Goal: Task Accomplishment & Management: Manage account settings

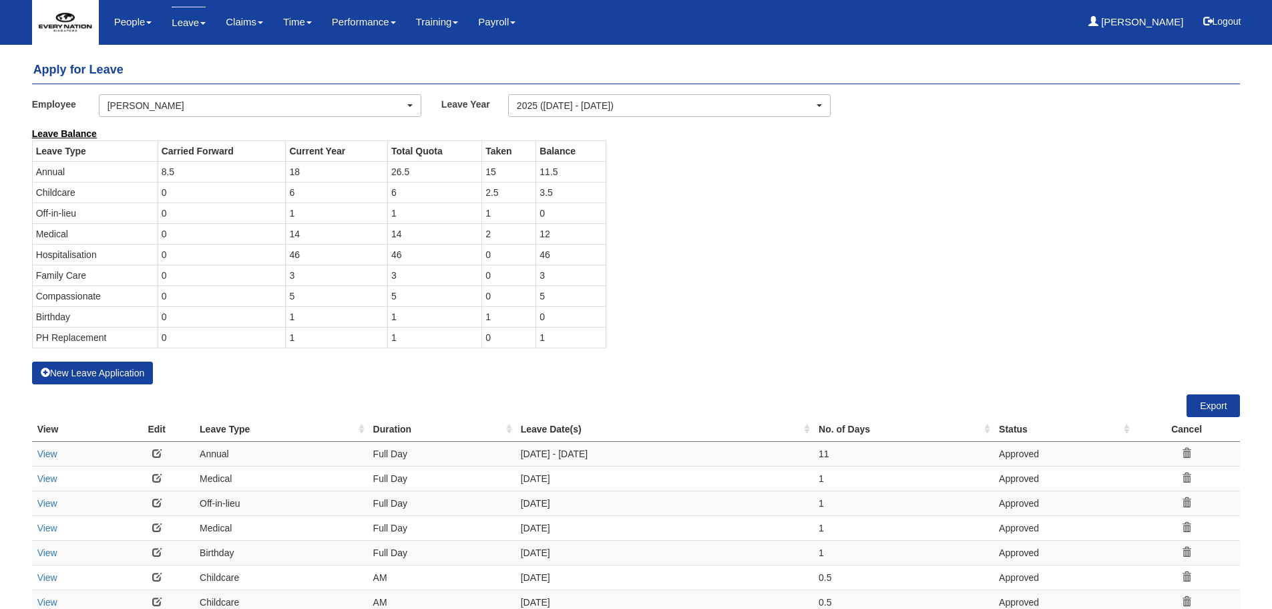
select select "50"
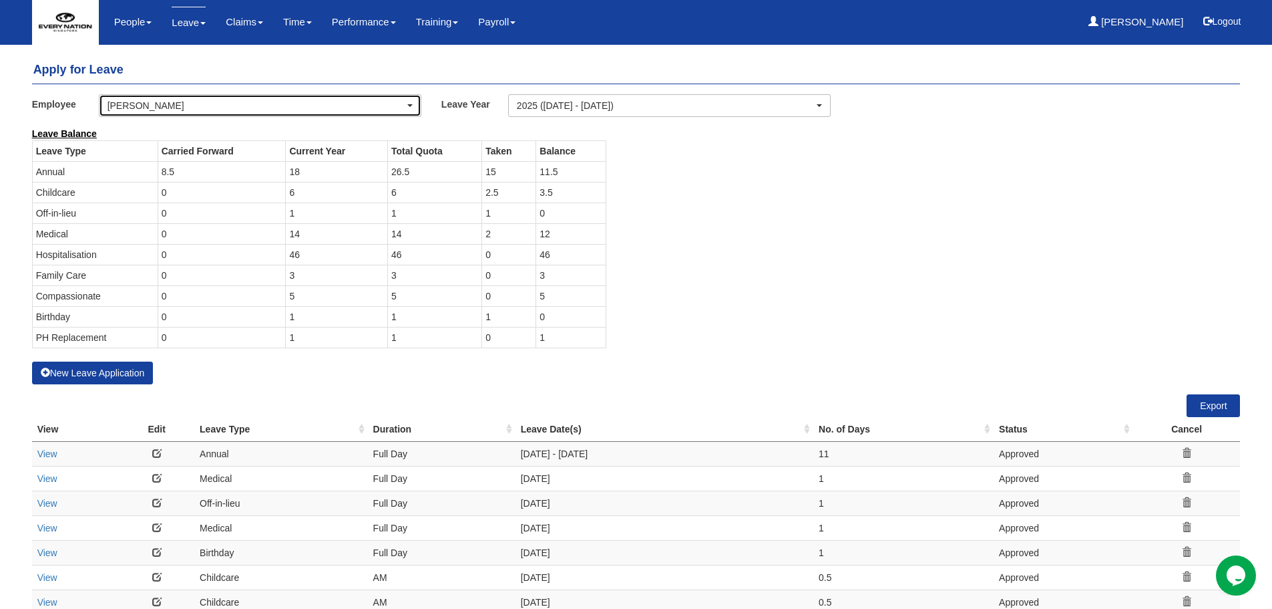
click at [207, 105] on div "[PERSON_NAME]" at bounding box center [256, 105] width 297 height 13
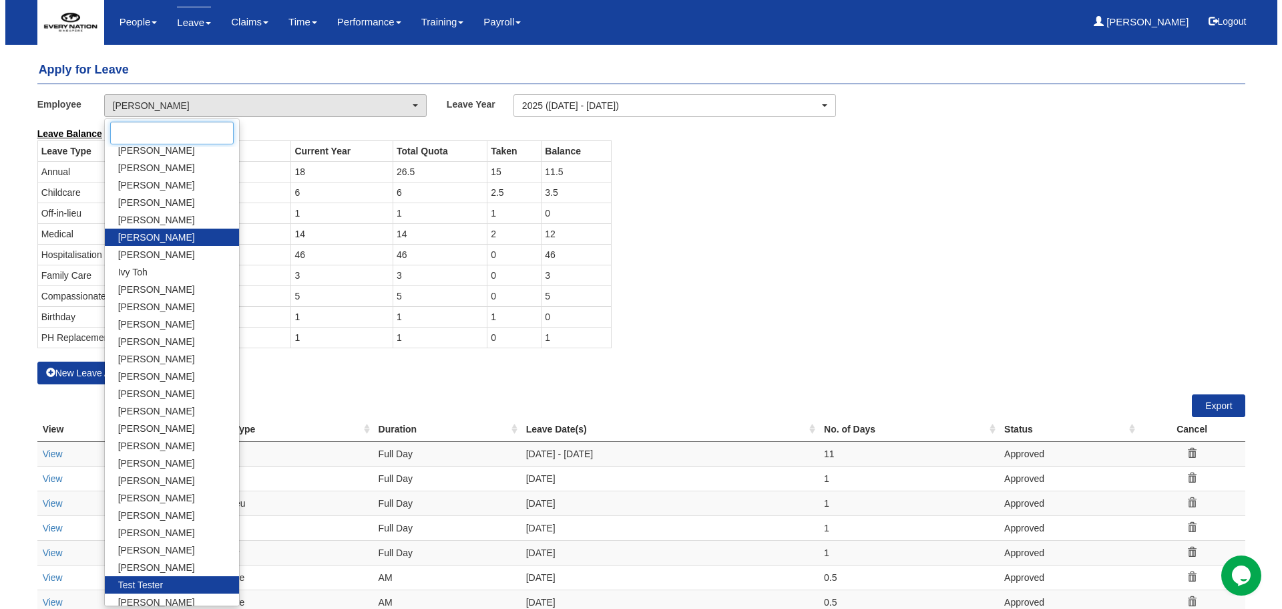
scroll to position [115, 0]
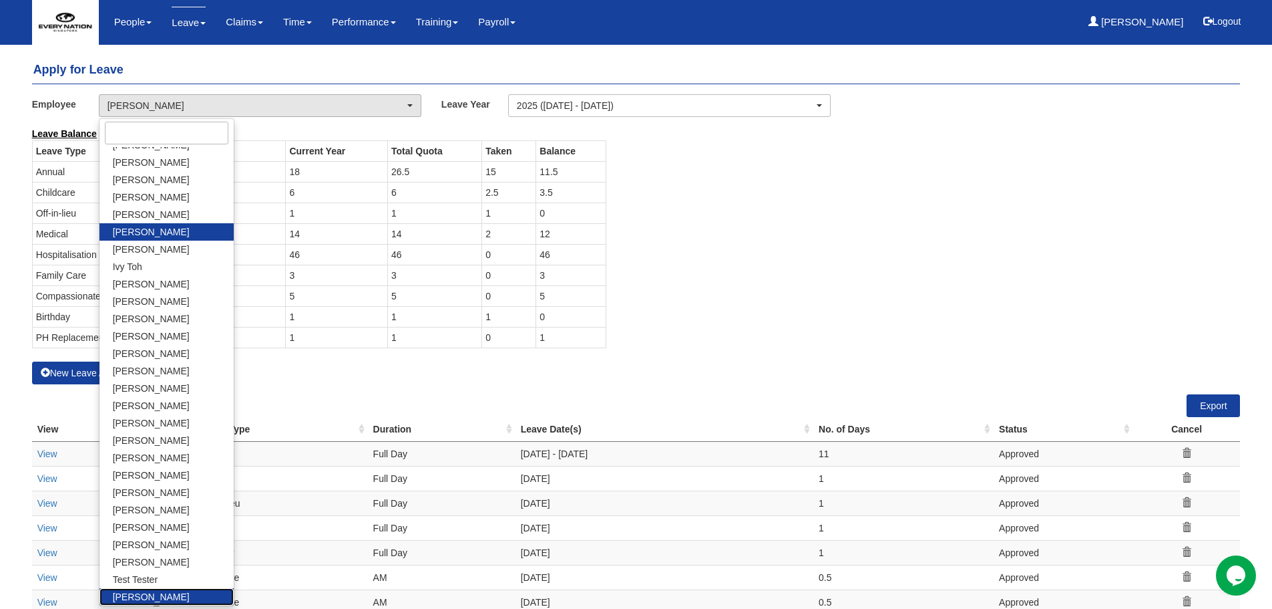
click at [120, 593] on span "[PERSON_NAME]" at bounding box center [151, 596] width 77 height 13
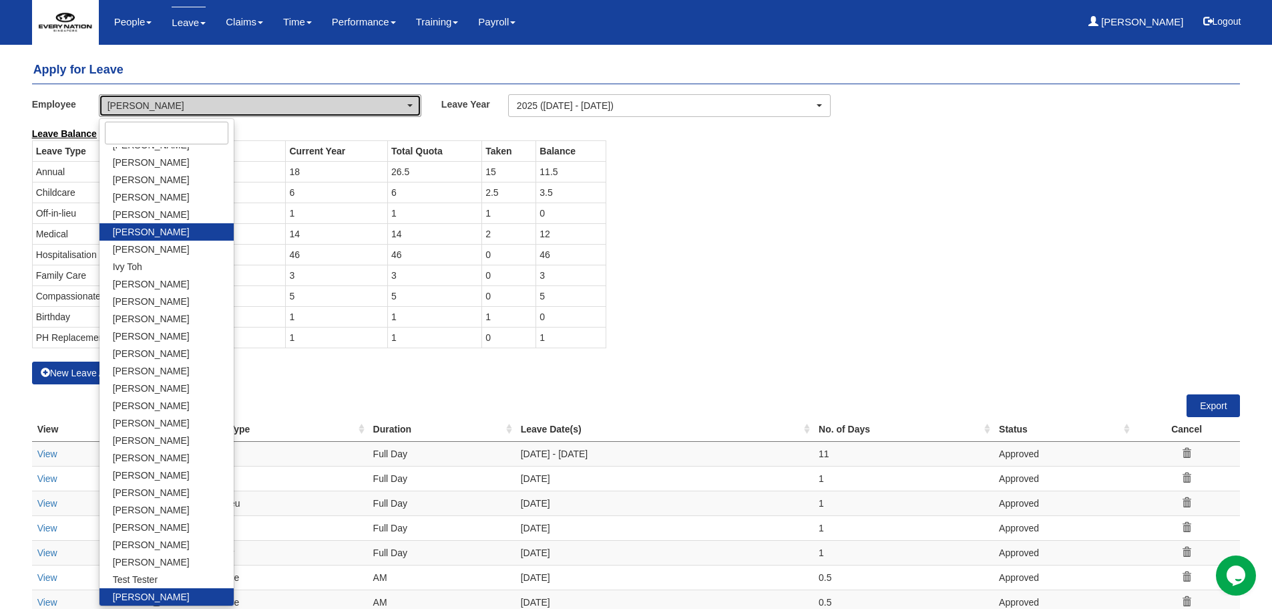
select select "28b43494-64a6-4cd6-a180-56f2c6cf4b3b"
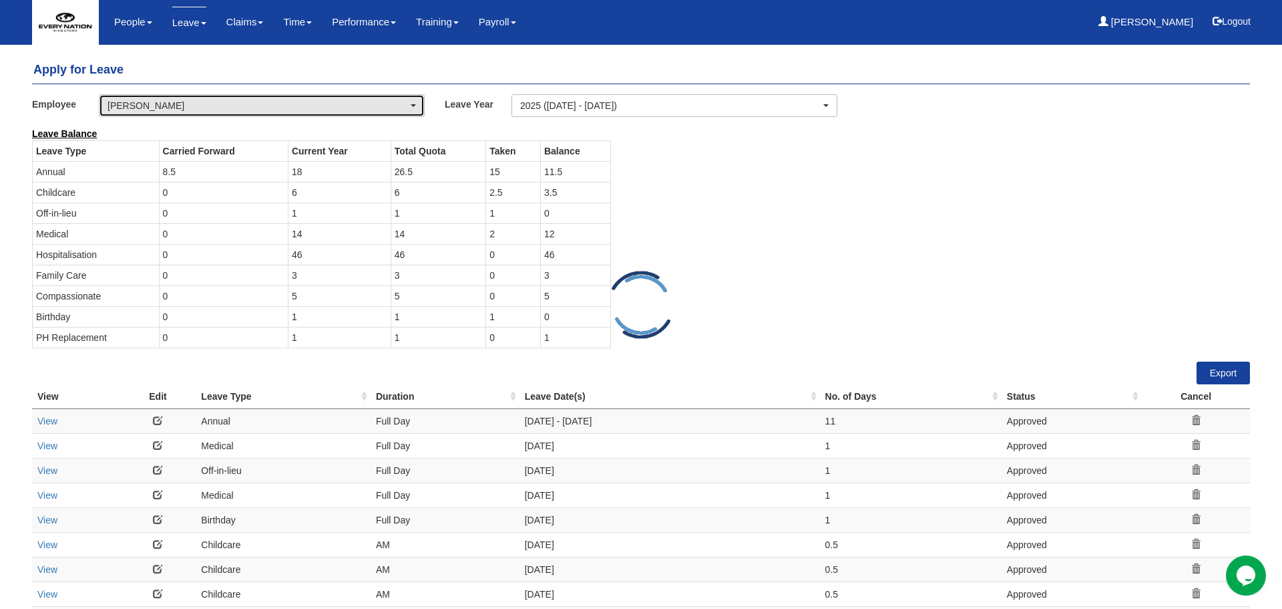
select select "50"
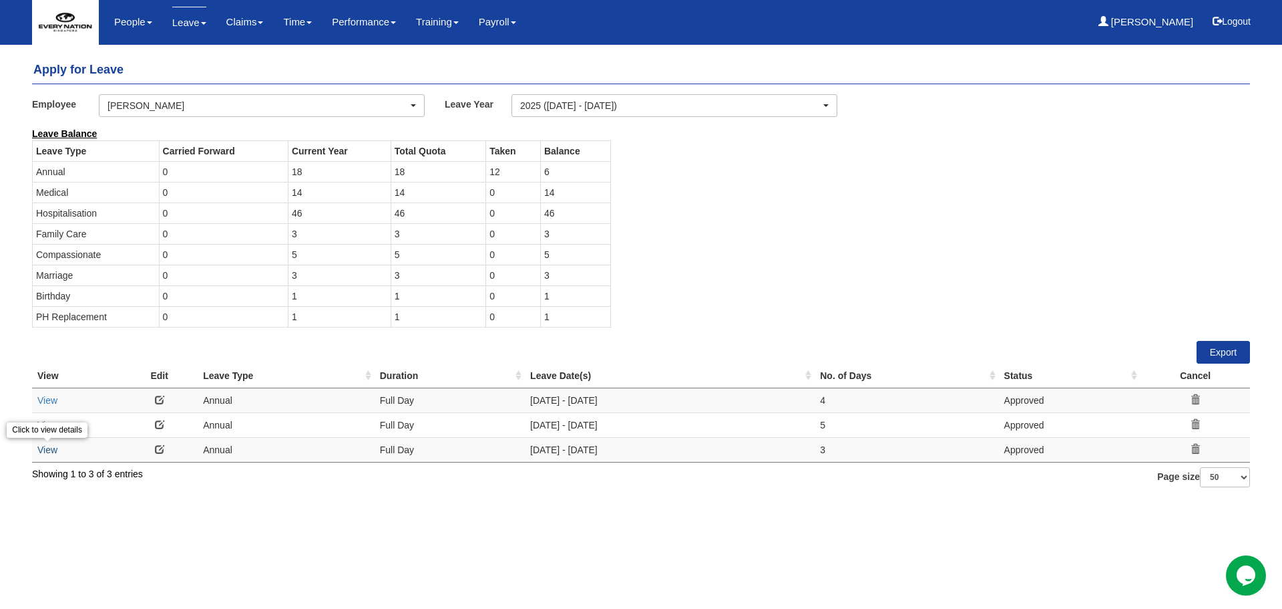
click at [41, 452] on link "View" at bounding box center [47, 449] width 20 height 11
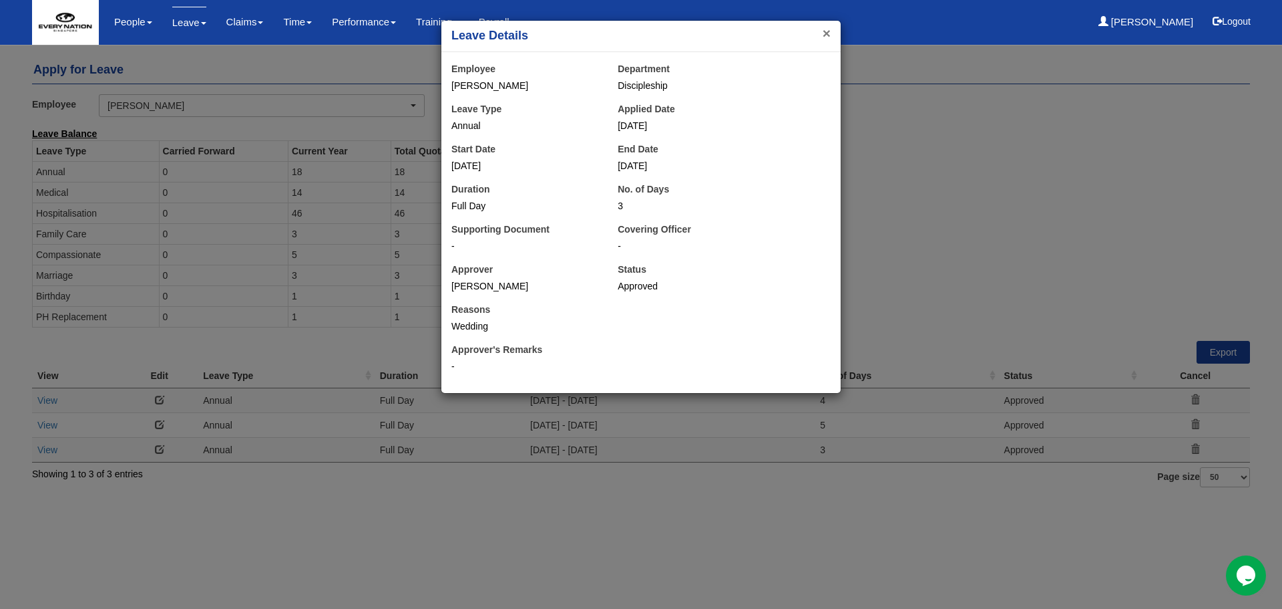
click at [823, 31] on button "×" at bounding box center [827, 33] width 8 height 14
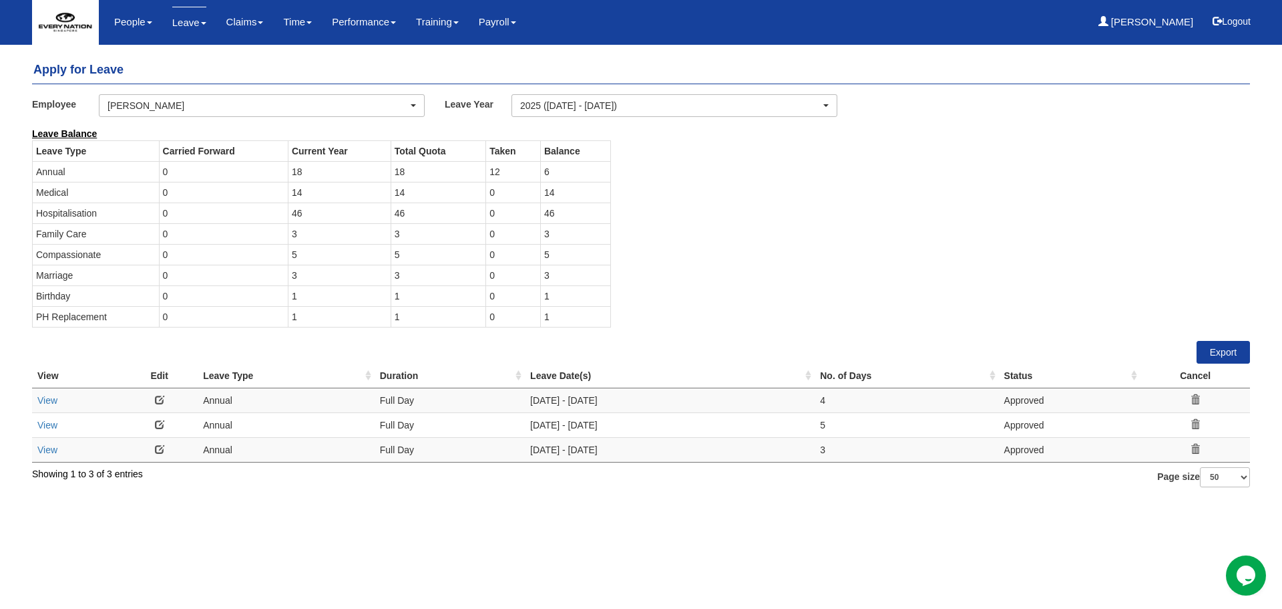
click at [155, 452] on link at bounding box center [159, 448] width 9 height 9
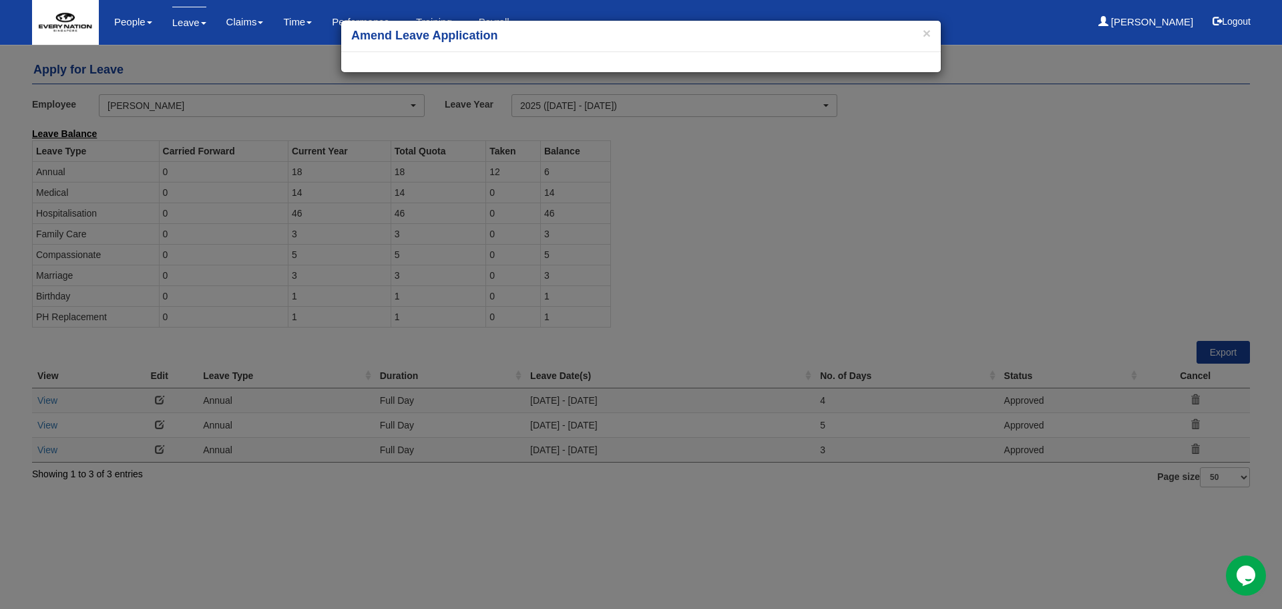
select select
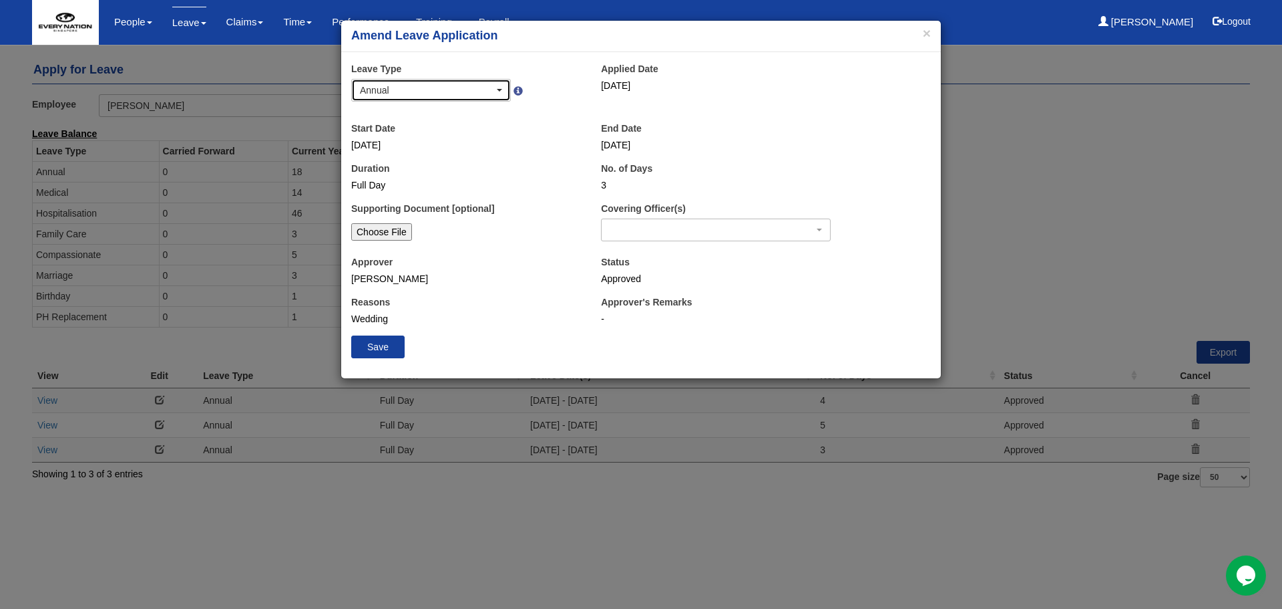
click at [471, 91] on div "Annual" at bounding box center [427, 89] width 134 height 13
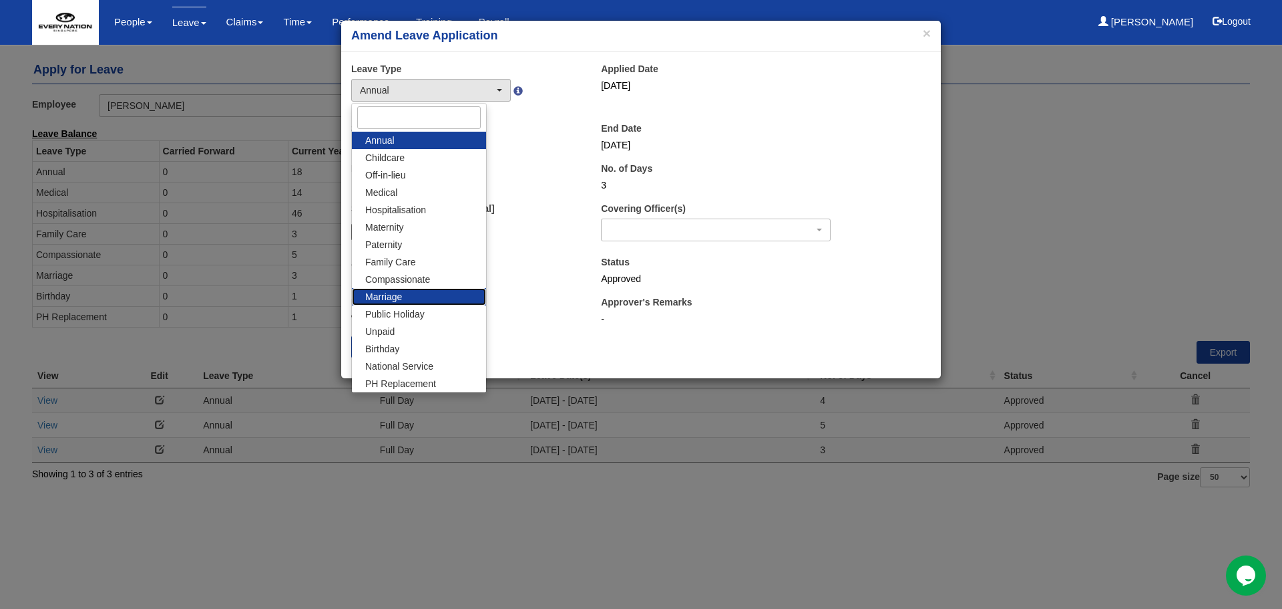
click at [399, 299] on span "Marriage" at bounding box center [383, 296] width 37 height 13
select select "11"
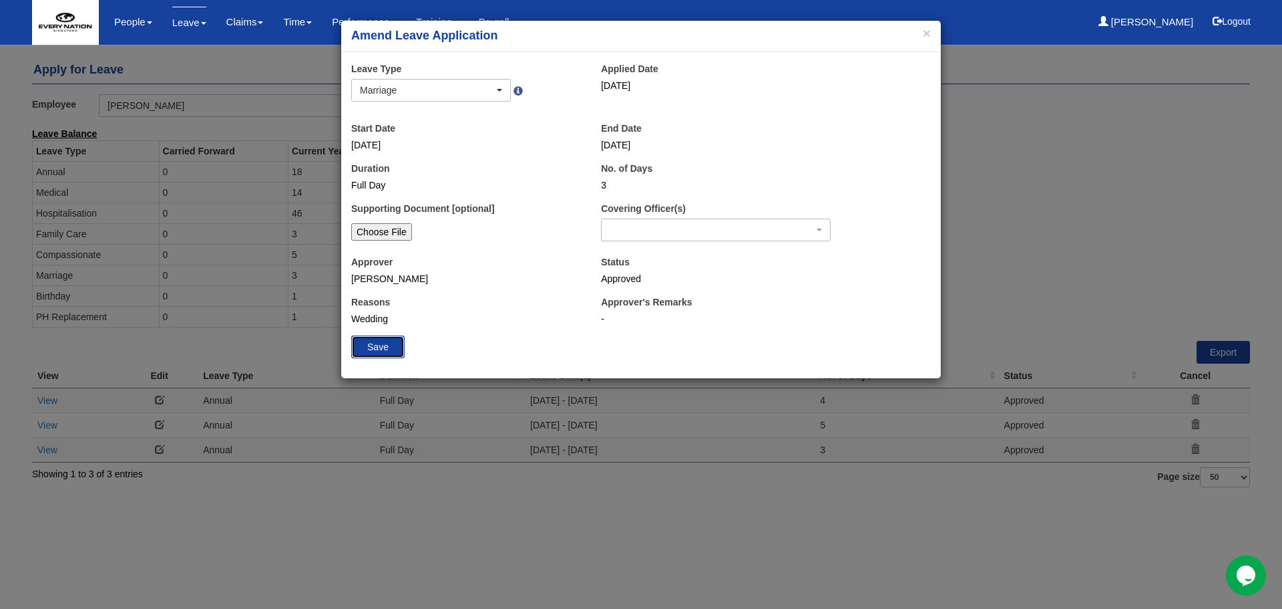
click at [383, 341] on input "Save" at bounding box center [377, 346] width 53 height 23
select select "50"
